Goal: Find specific page/section: Find specific page/section

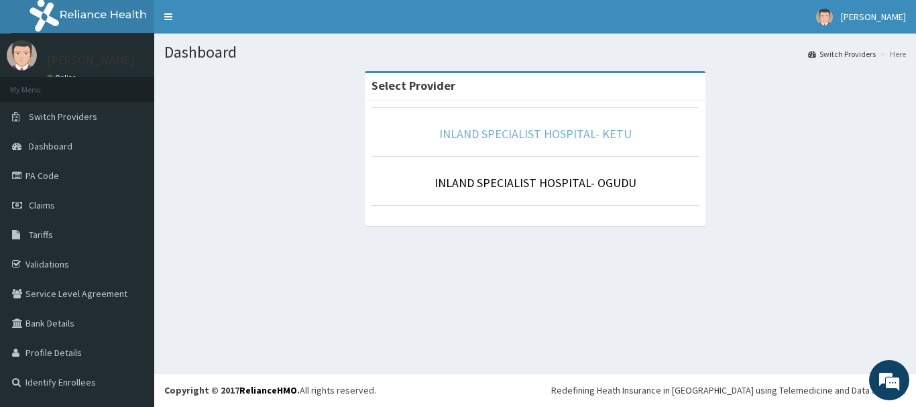
click at [558, 132] on link "INLAND SPECIALIST HOSPITAL- KETU" at bounding box center [535, 133] width 193 height 15
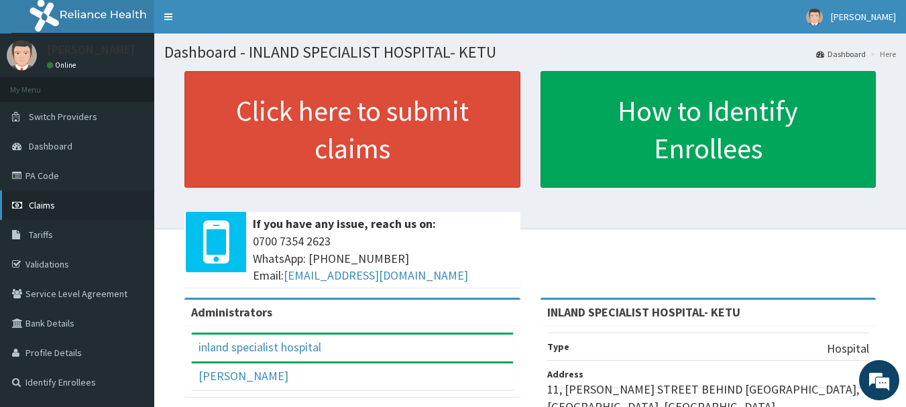
click at [47, 207] on span "Claims" at bounding box center [42, 205] width 26 height 12
